Goal: Transaction & Acquisition: Download file/media

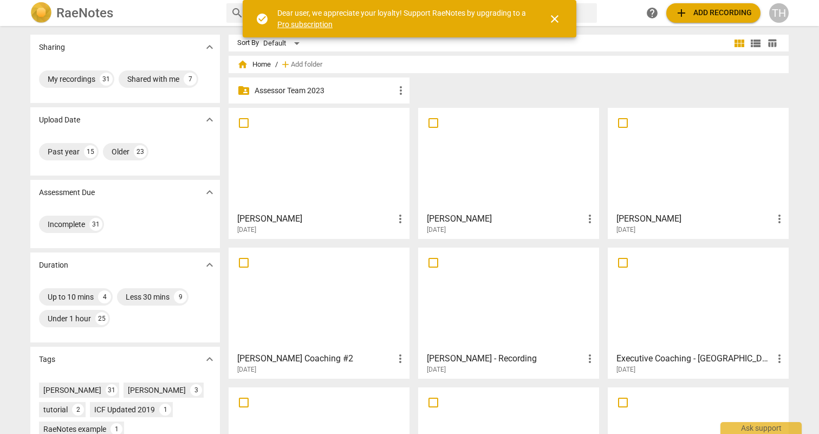
click at [619, 196] on div at bounding box center [698, 160] width 173 height 96
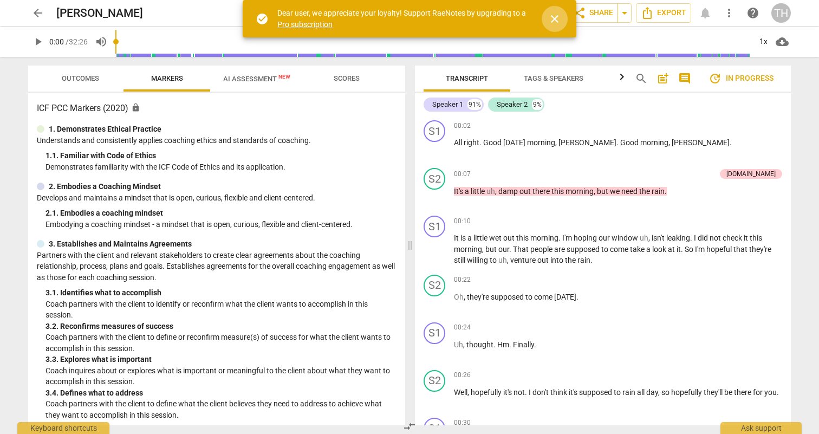
click at [555, 20] on span "close" at bounding box center [554, 18] width 13 height 13
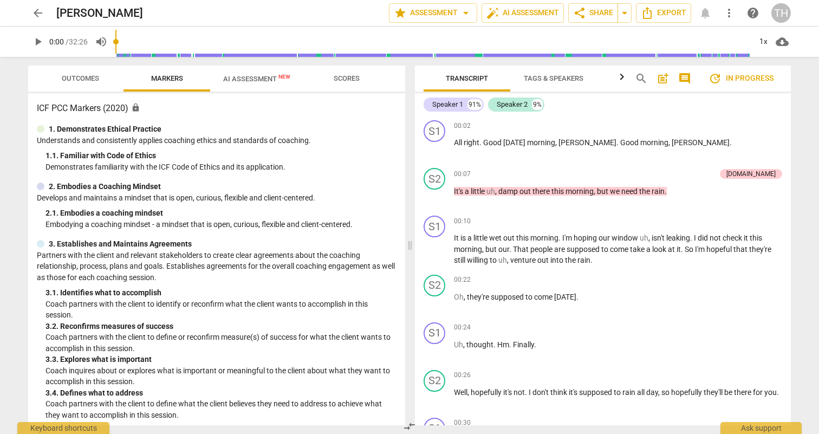
click at [228, 77] on span "AI Assessment New" at bounding box center [256, 79] width 67 height 8
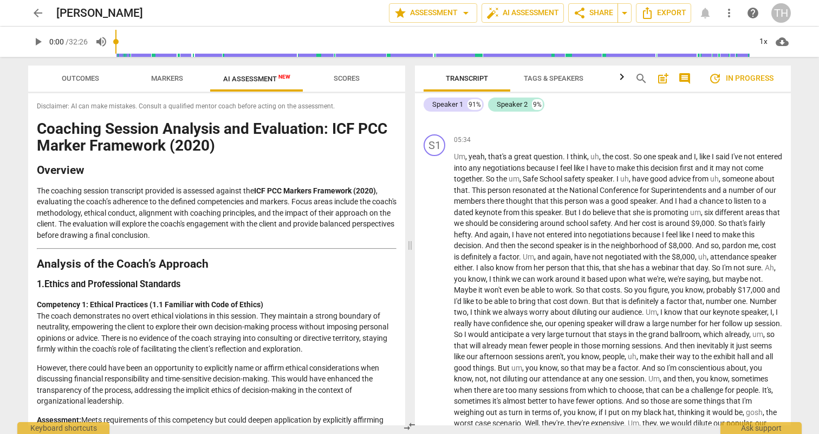
click at [171, 80] on span "Markers" at bounding box center [167, 78] width 32 height 8
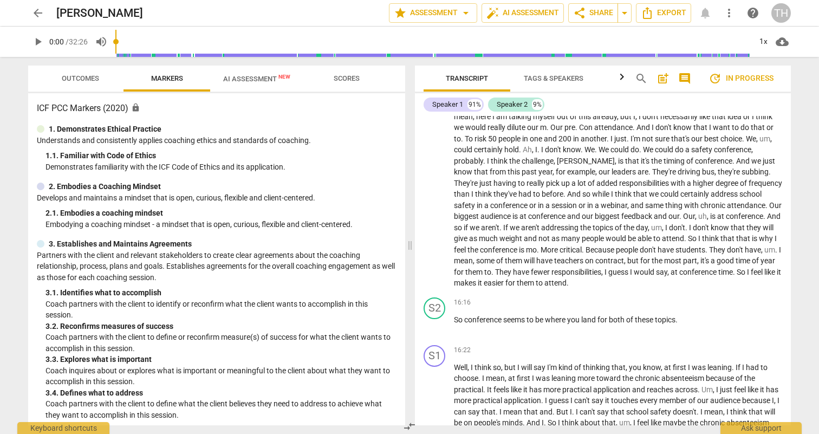
click at [244, 81] on span "AI Assessment New" at bounding box center [256, 79] width 67 height 8
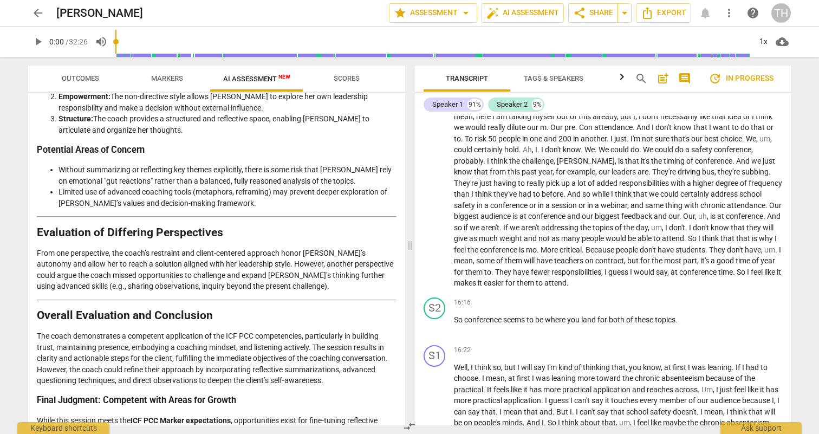
scroll to position [1615, 0]
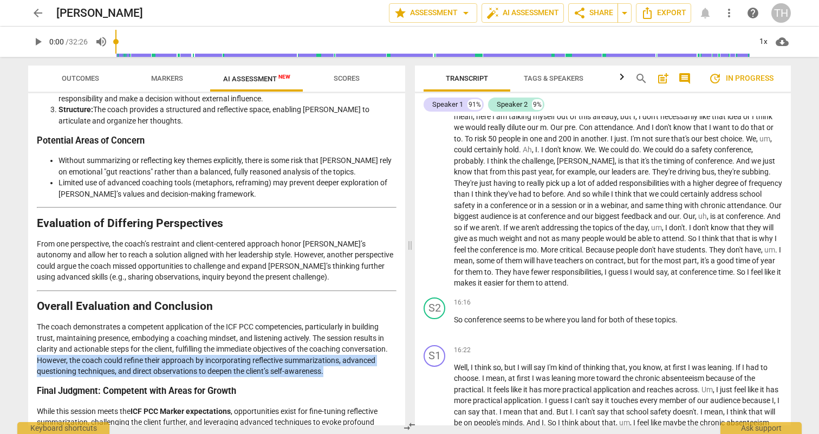
drag, startPoint x: 329, startPoint y: 351, endPoint x: 35, endPoint y: 341, distance: 294.4
click at [35, 341] on div "Disclaimer: AI can make mistakes. Consult a qualified mentor coach before actin…" at bounding box center [216, 259] width 377 height 332
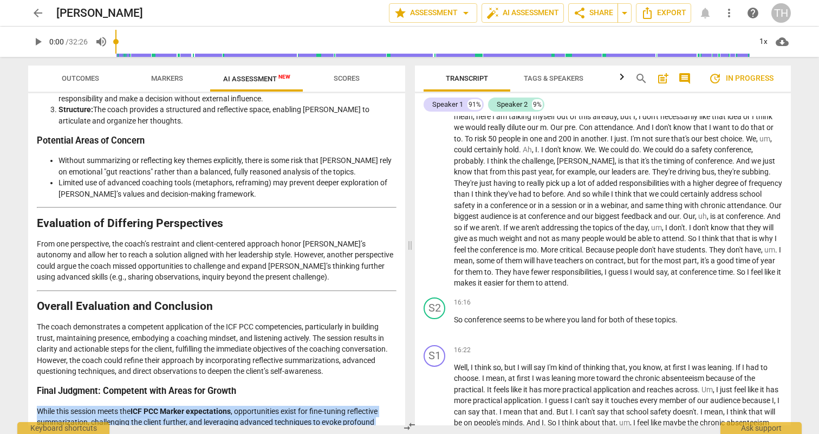
drag, startPoint x: 37, startPoint y: 393, endPoint x: 102, endPoint y: 412, distance: 67.4
click at [102, 412] on p "While this session meets the ICF PCC Marker expectations , opportunities exist …" at bounding box center [217, 423] width 360 height 34
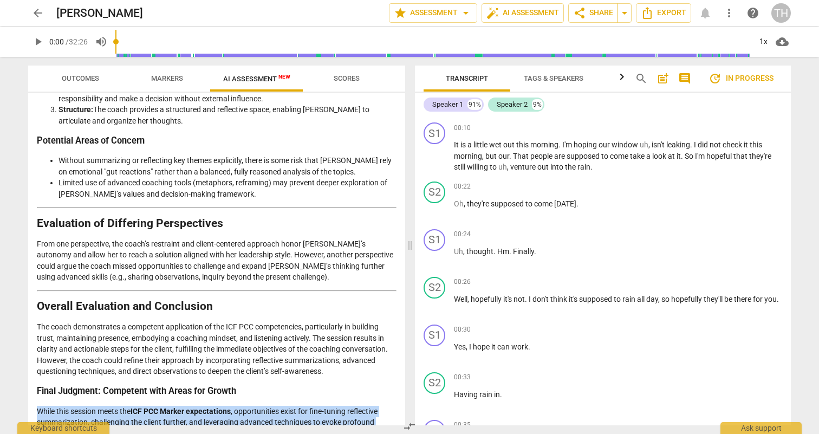
scroll to position [0, 0]
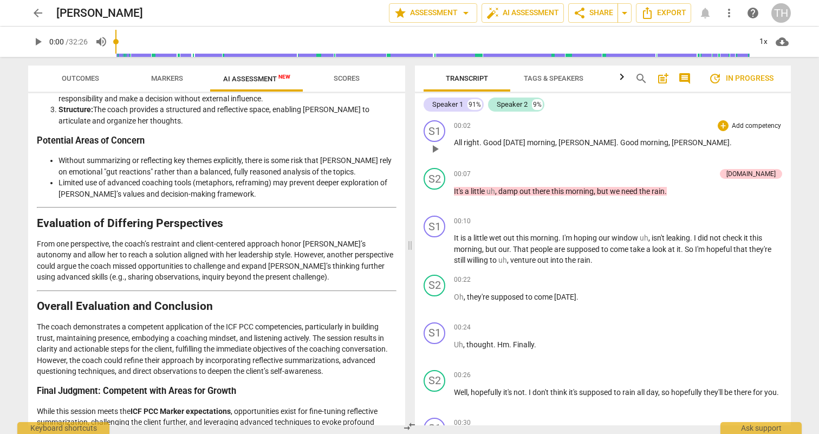
drag, startPoint x: 454, startPoint y: 143, endPoint x: 475, endPoint y: 157, distance: 26.2
click at [475, 157] on div "S1 play_arrow pause 00:02 + Add competency keyboard_arrow_right All right . Goo…" at bounding box center [603, 140] width 376 height 48
click at [475, 75] on span "Transcript" at bounding box center [467, 78] width 42 height 8
click at [662, 11] on span "Export" at bounding box center [664, 13] width 46 height 13
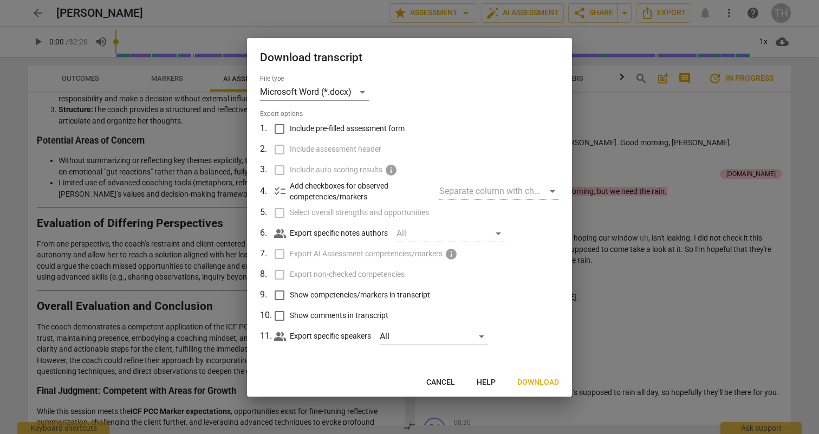
click at [277, 316] on input "Show comments in transcript" at bounding box center [279, 316] width 21 height 21
checkbox input "true"
click at [535, 383] on span "Download" at bounding box center [539, 382] width 42 height 11
